Goal: Task Accomplishment & Management: Complete application form

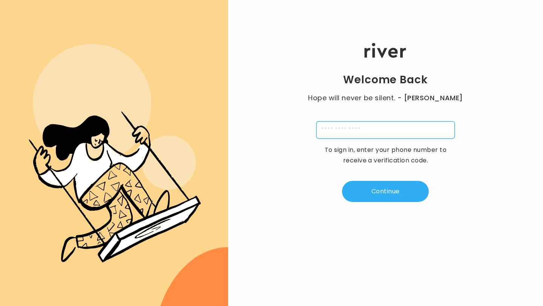
click at [385, 129] on input "tel" at bounding box center [386, 129] width 138 height 17
type input "**********"
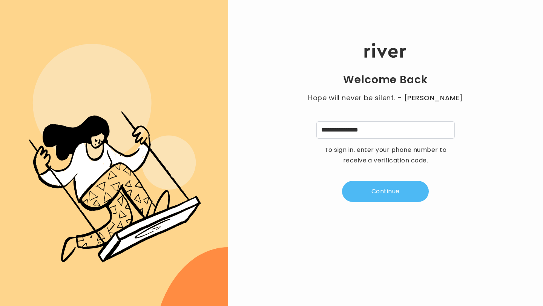
click at [389, 186] on button "Continue" at bounding box center [385, 191] width 87 height 21
type input "*"
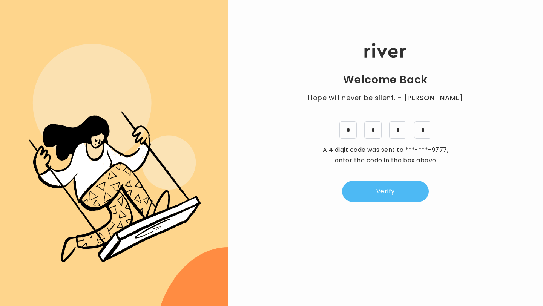
click at [397, 196] on button "Verify" at bounding box center [385, 191] width 87 height 21
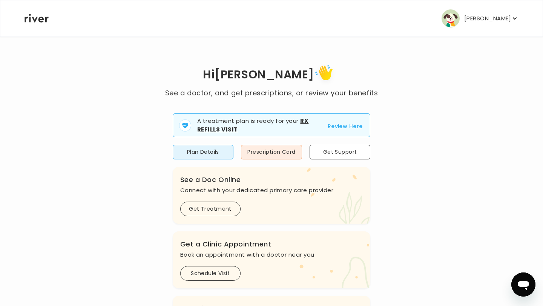
click at [349, 124] on button "Review Here" at bounding box center [345, 126] width 35 height 9
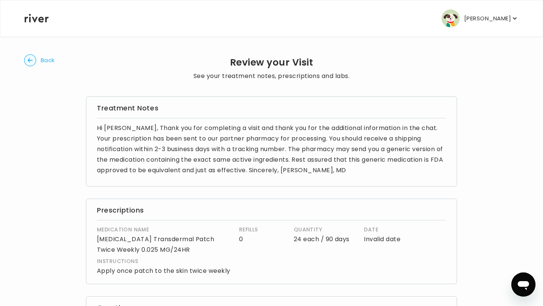
click at [34, 62] on circle "button" at bounding box center [31, 61] width 12 height 12
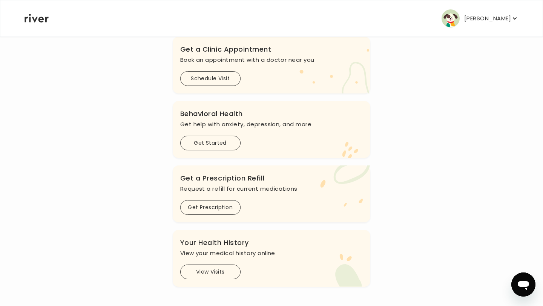
scroll to position [162, 0]
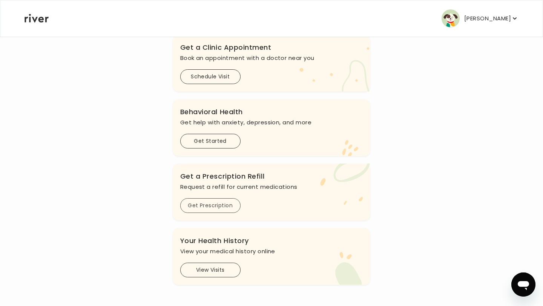
click at [228, 205] on button "Get Prescription" at bounding box center [210, 205] width 60 height 15
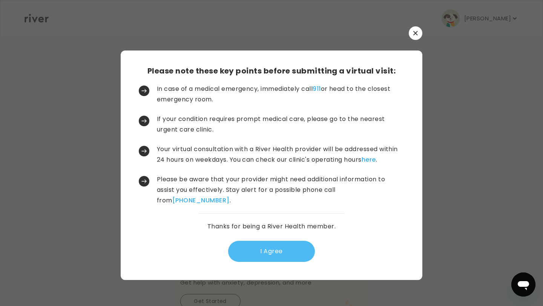
click at [277, 255] on button "I Agree" at bounding box center [271, 251] width 87 height 21
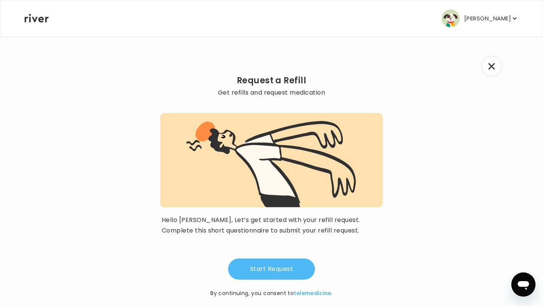
click at [278, 268] on button "Start Request" at bounding box center [271, 269] width 87 height 21
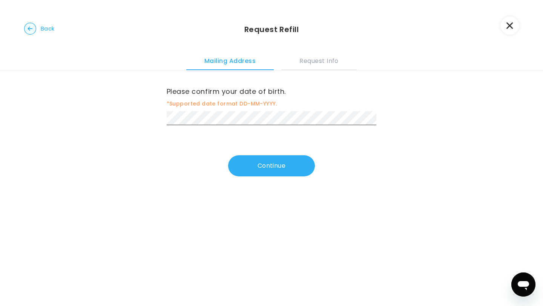
click at [244, 58] on button "Mailing Address" at bounding box center [230, 60] width 88 height 20
click at [310, 63] on button "Request Info" at bounding box center [318, 60] width 75 height 20
click at [244, 61] on button "Mailing Address" at bounding box center [230, 60] width 88 height 20
click at [267, 164] on button "Continue" at bounding box center [271, 165] width 87 height 21
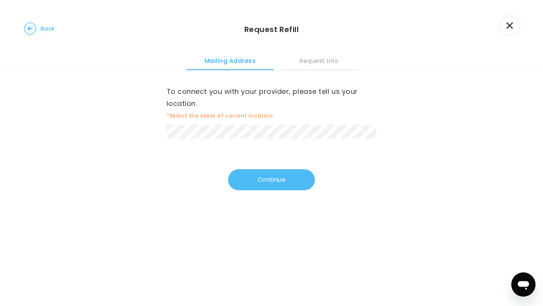
click at [299, 179] on button "Continue" at bounding box center [271, 179] width 87 height 21
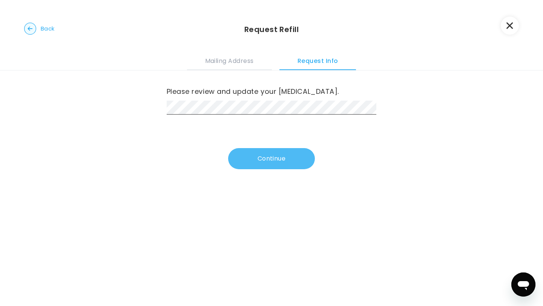
click at [290, 161] on button "Continue" at bounding box center [271, 158] width 87 height 21
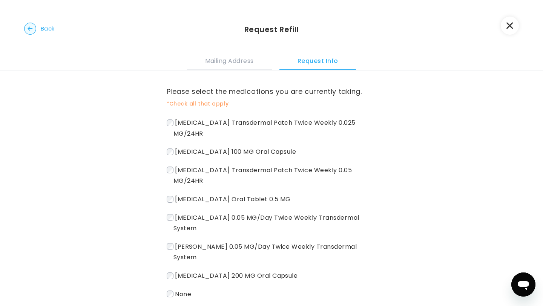
scroll to position [40, 0]
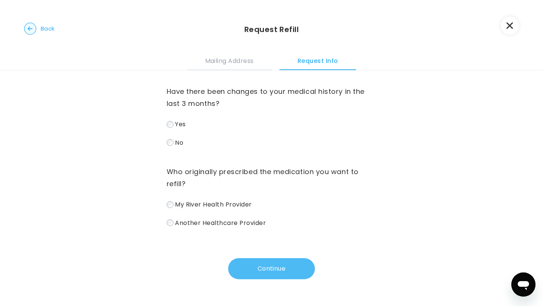
scroll to position [0, 0]
click at [289, 272] on button "Continue" at bounding box center [271, 268] width 87 height 21
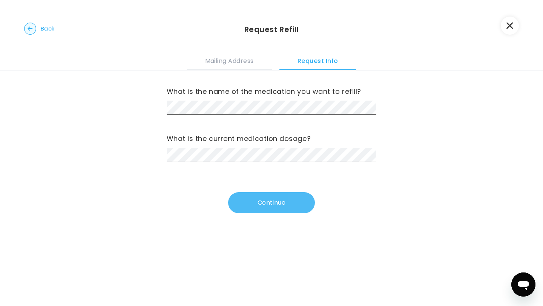
click at [287, 197] on button "Continue" at bounding box center [271, 202] width 87 height 21
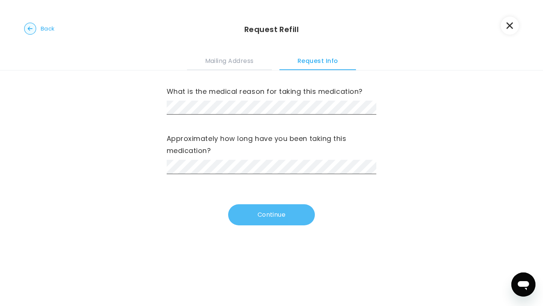
click at [272, 210] on button "Continue" at bounding box center [271, 214] width 87 height 21
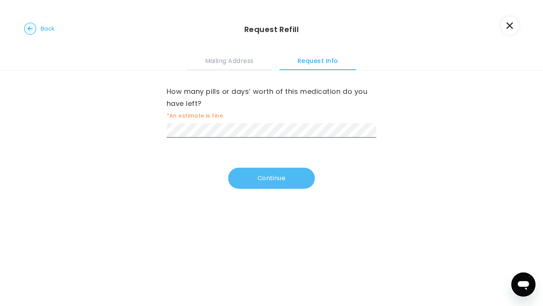
click at [272, 181] on button "Continue" at bounding box center [271, 178] width 87 height 21
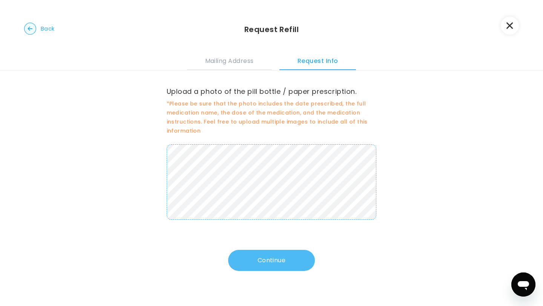
click at [285, 258] on button "Continue" at bounding box center [271, 260] width 87 height 21
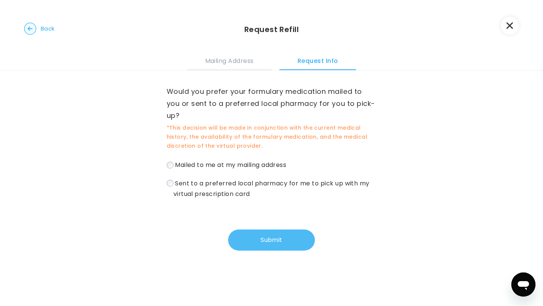
click at [277, 235] on button "Submit" at bounding box center [271, 240] width 87 height 21
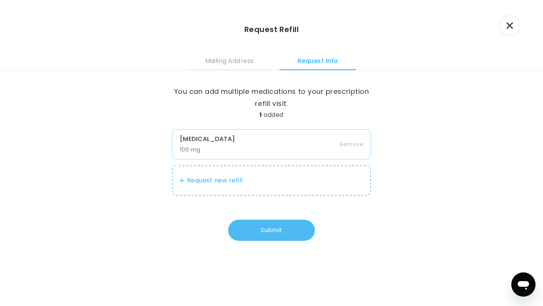
click at [280, 232] on button "Submit" at bounding box center [271, 230] width 87 height 21
